Goal: Information Seeking & Learning: Learn about a topic

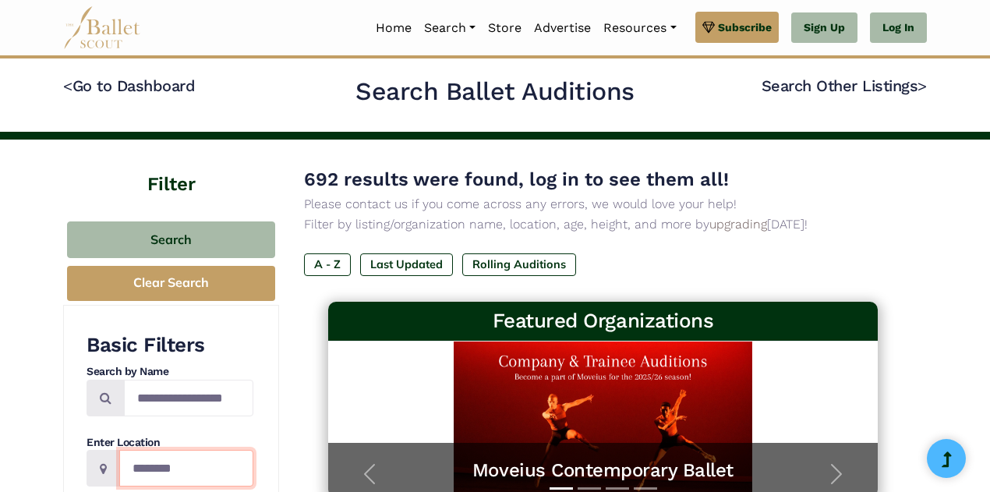
click at [206, 461] on input "Location" at bounding box center [186, 468] width 134 height 37
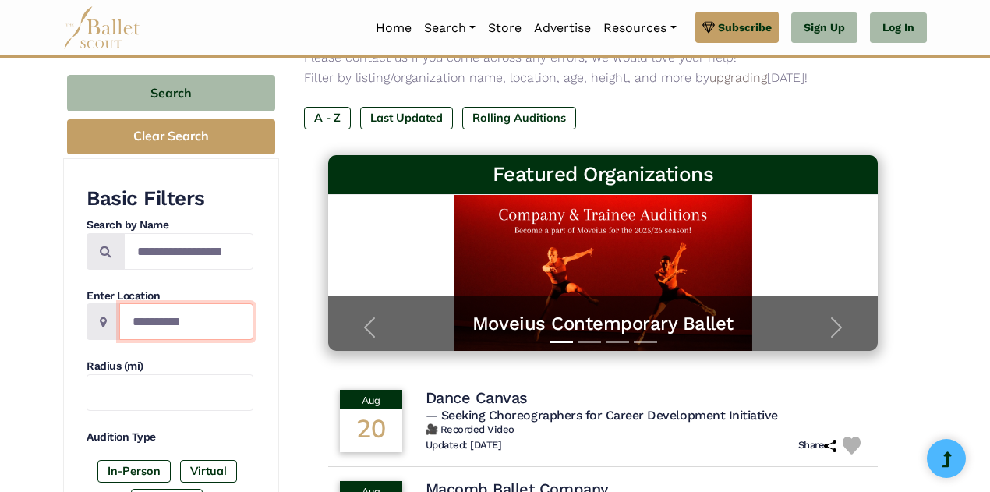
scroll to position [150, 0]
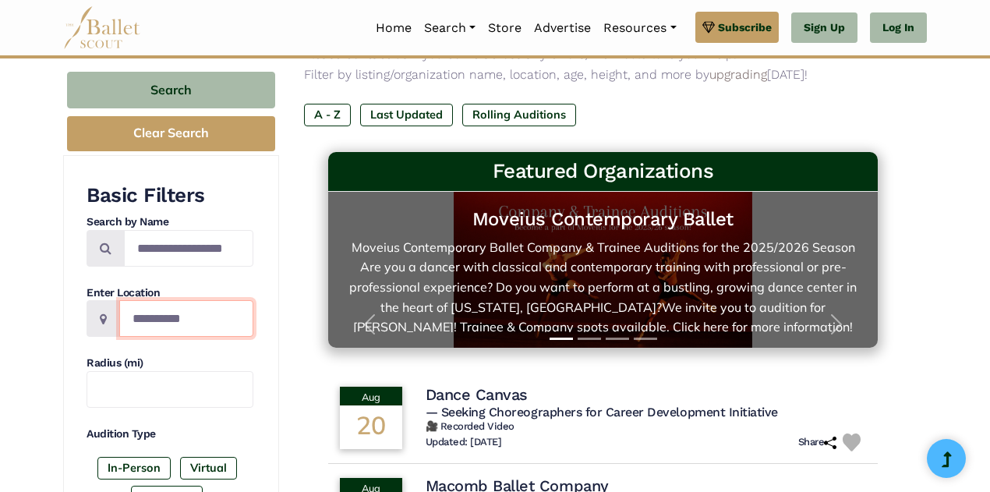
type input "**********"
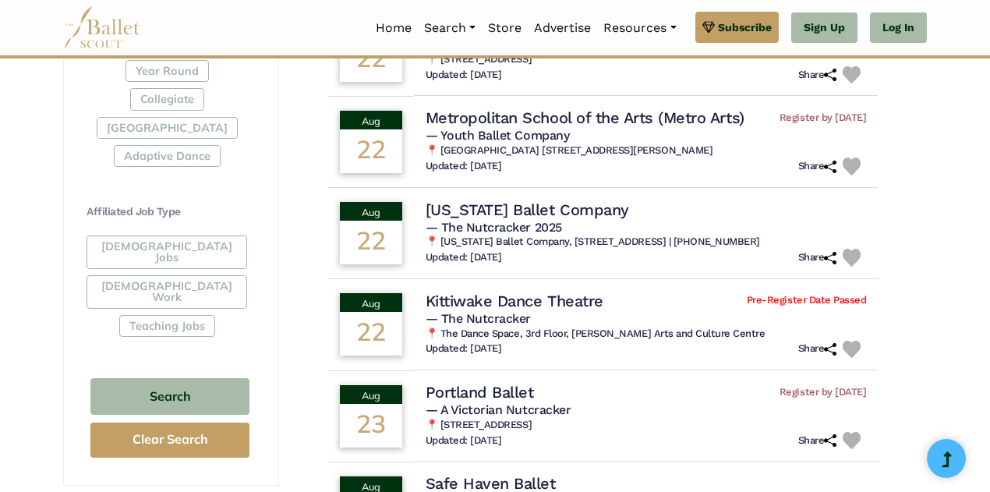
scroll to position [818, 0]
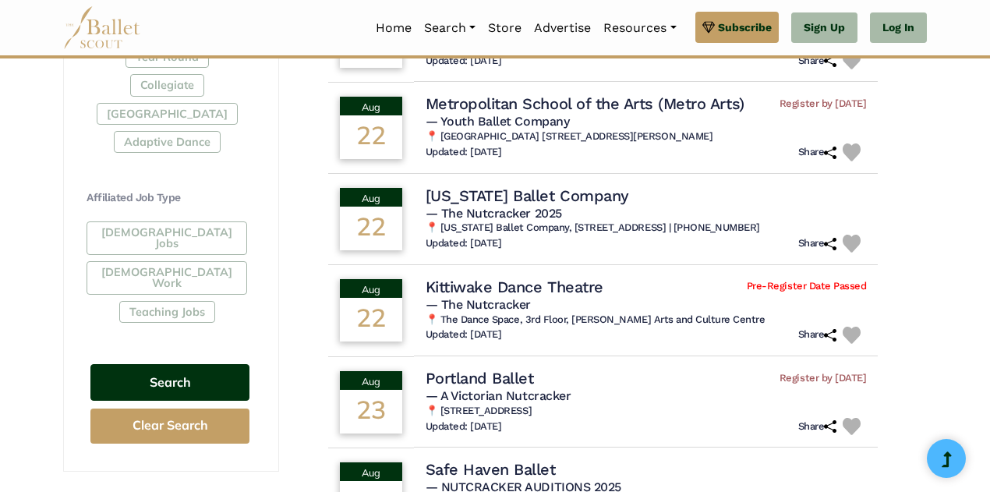
click at [181, 364] on button "Search" at bounding box center [169, 382] width 159 height 37
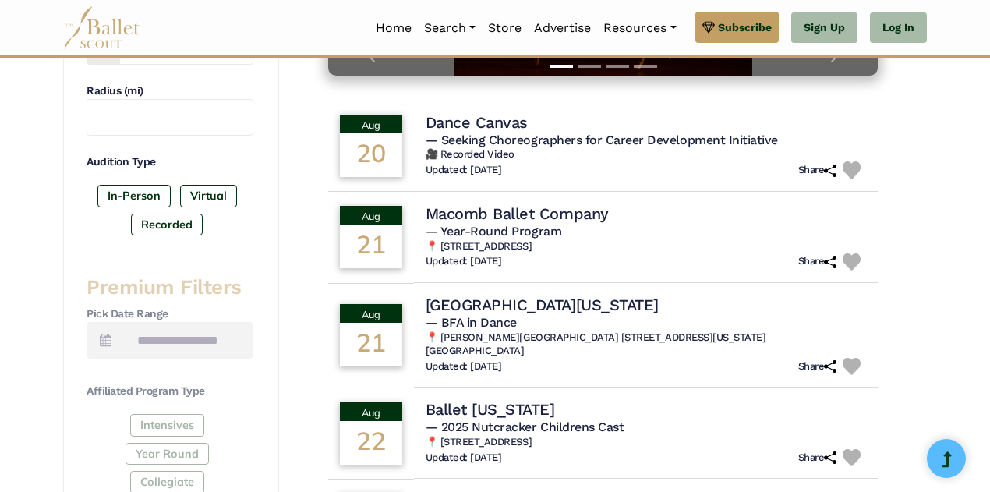
scroll to position [284, 0]
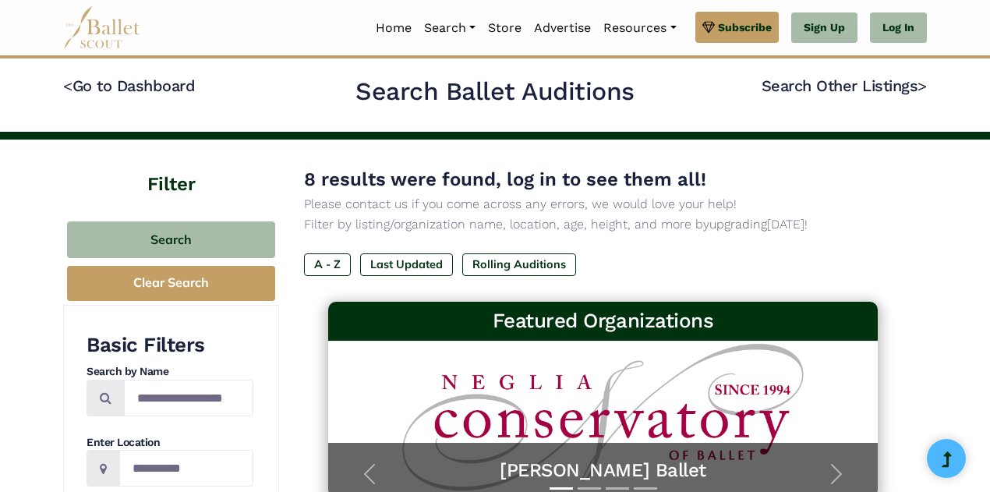
drag, startPoint x: 988, startPoint y: 141, endPoint x: 977, endPoint y: 189, distance: 48.8
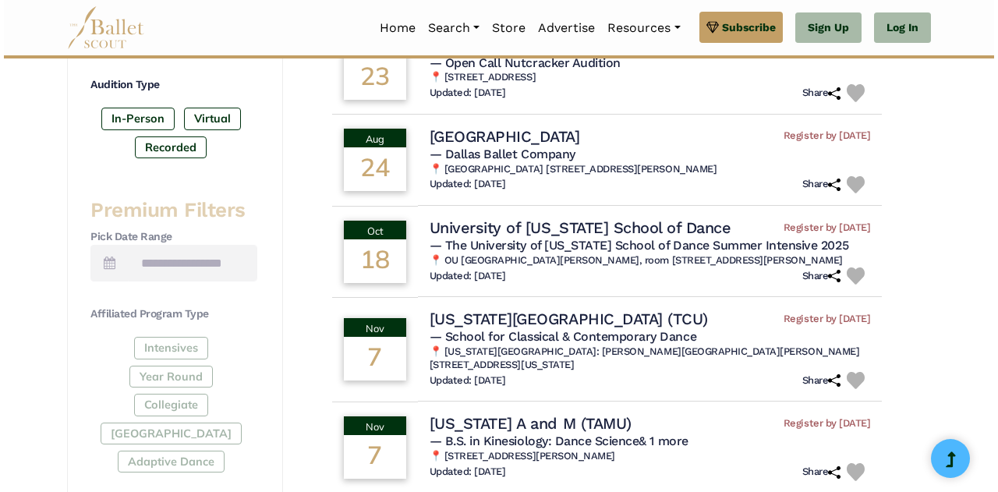
scroll to position [508, 0]
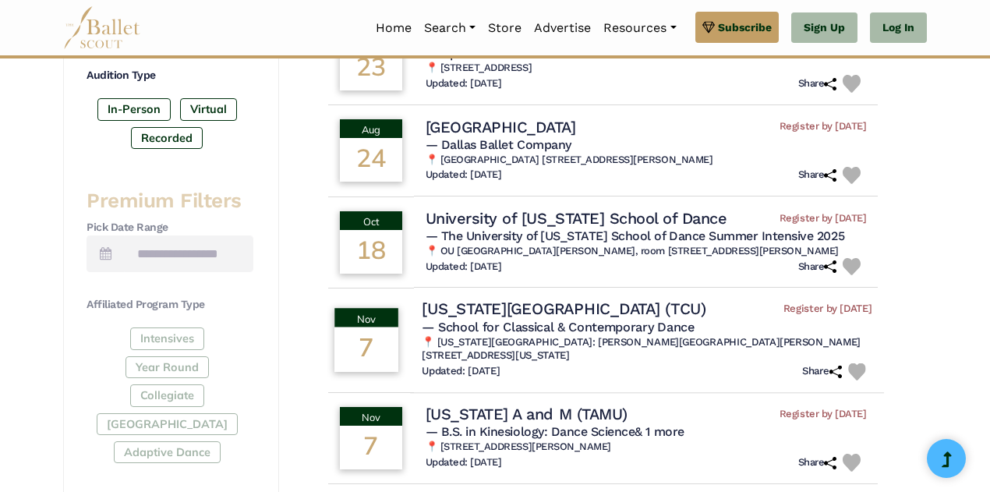
click at [617, 311] on h4 "[US_STATE][GEOGRAPHIC_DATA] (TCU)" at bounding box center [564, 309] width 284 height 21
